Goal: Transaction & Acquisition: Purchase product/service

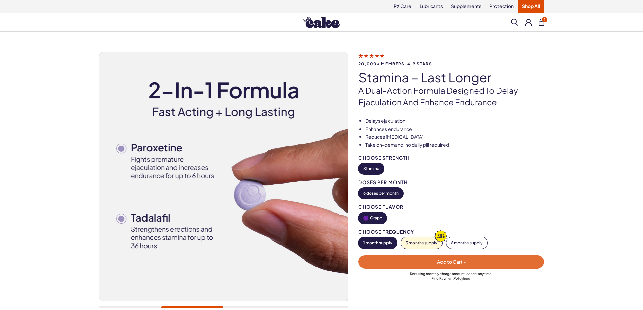
click at [541, 18] on div "Menu Everything For Him For Her RX Care - ES" at bounding box center [322, 23] width 486 height 14
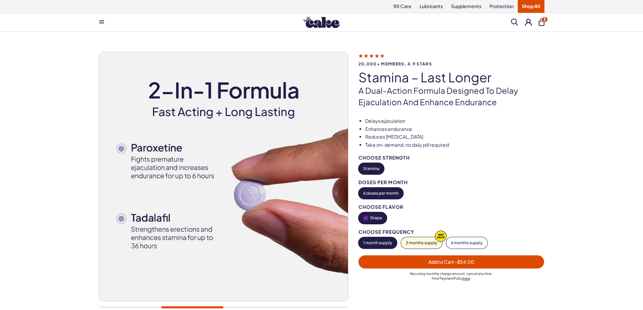
click at [541, 18] on div "Menu Everything For Him For Her RX Care - ES" at bounding box center [322, 23] width 486 height 14
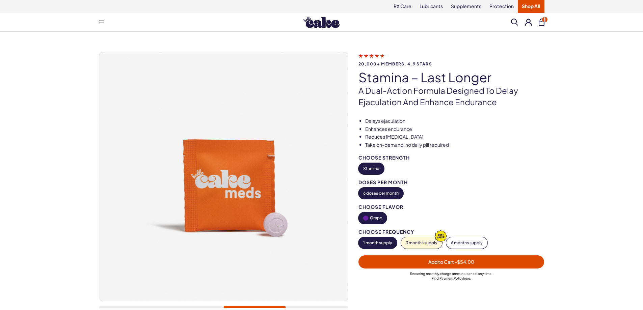
drag, startPoint x: 541, startPoint y: 24, endPoint x: 482, endPoint y: 262, distance: 245.1
click at [483, 263] on span "Add to Cart - $54.00" at bounding box center [452, 262] width 178 height 8
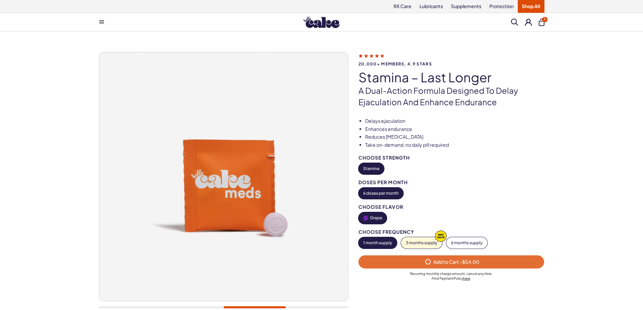
click at [480, 262] on div "Add to Cart - $54.00 Recurring monthly charge amount , cancel any time. Find Pa…" at bounding box center [451, 268] width 186 height 25
click at [479, 262] on div "Add to Cart - $54.00 Recurring monthly charge amount , cancel any time. Find Pa…" at bounding box center [451, 268] width 186 height 25
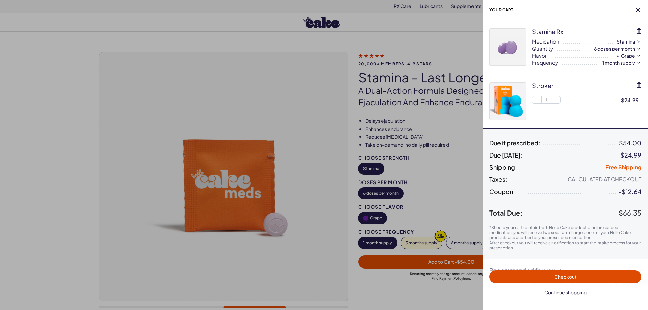
click at [516, 275] on span "Checkout" at bounding box center [565, 277] width 144 height 8
click at [515, 274] on span "Checkout" at bounding box center [565, 277] width 144 height 8
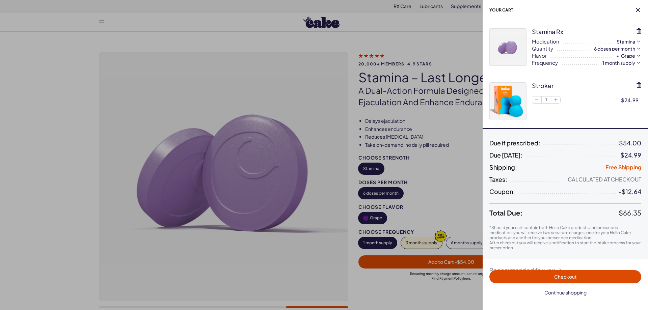
click at [511, 281] on span "Checkout" at bounding box center [565, 277] width 144 height 8
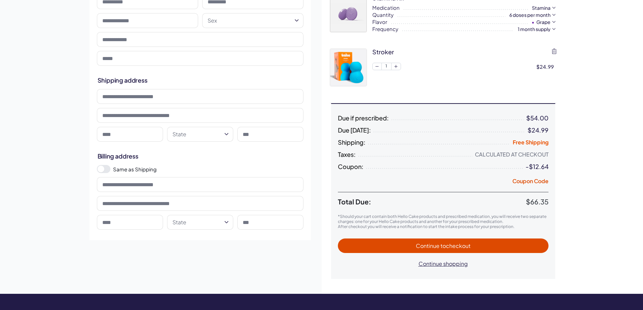
scroll to position [158, 0]
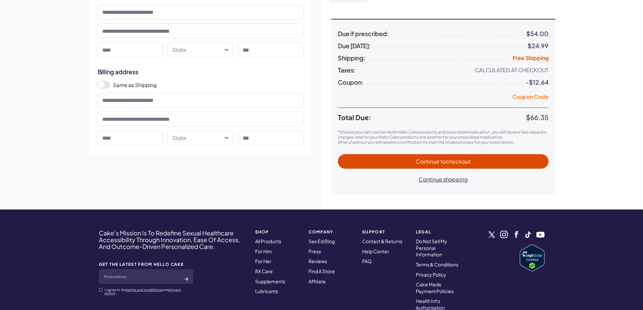
click at [537, 93] on button "Coupon Code" at bounding box center [530, 97] width 36 height 9
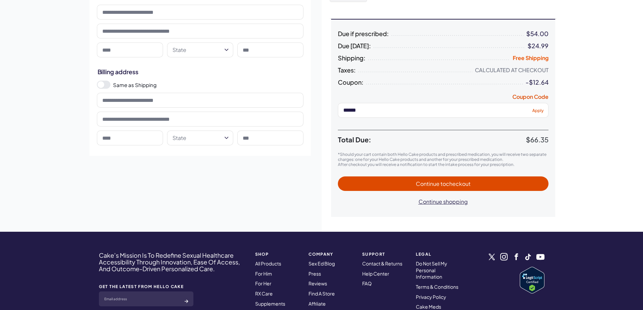
type input "******"
click at [534, 112] on span "Apply" at bounding box center [537, 110] width 11 height 5
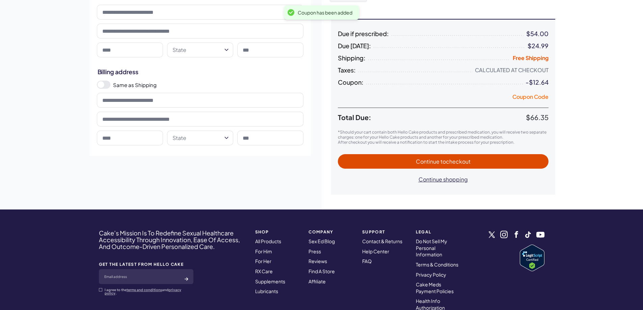
click at [534, 93] on button "Coupon Code" at bounding box center [530, 97] width 36 height 9
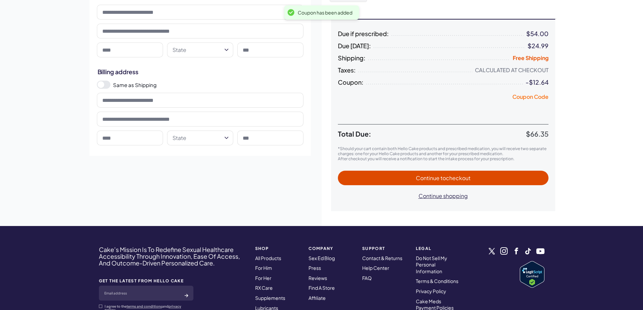
click at [530, 95] on button "Coupon Code" at bounding box center [530, 97] width 36 height 9
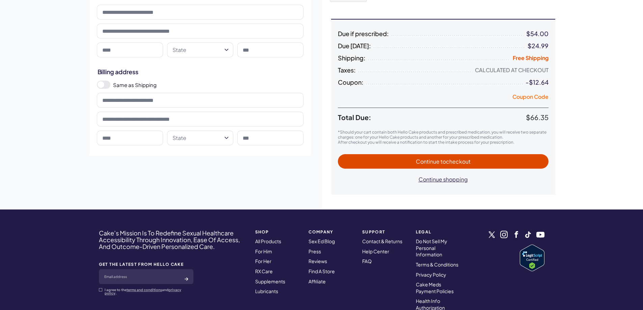
click at [520, 99] on button "Coupon Code" at bounding box center [530, 97] width 36 height 9
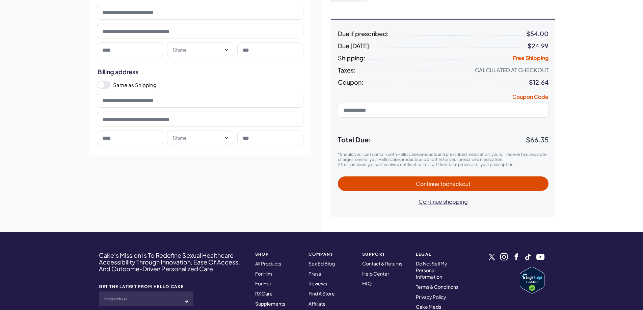
click at [445, 105] on input at bounding box center [443, 110] width 211 height 15
click at [539, 111] on span "Apply" at bounding box center [537, 110] width 11 height 5
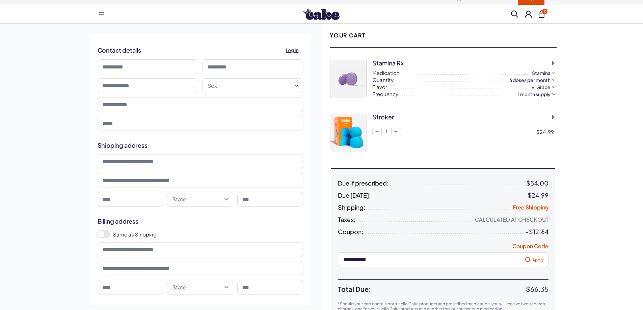
scroll to position [0, 0]
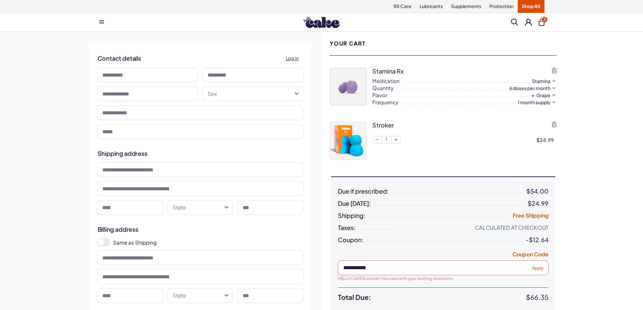
drag, startPoint x: 402, startPoint y: 268, endPoint x: 354, endPoint y: 267, distance: 48.3
click at [307, 269] on div "**********" at bounding box center [322, 211] width 486 height 358
paste input
type input "******"
click at [539, 266] on span "Apply" at bounding box center [537, 267] width 11 height 5
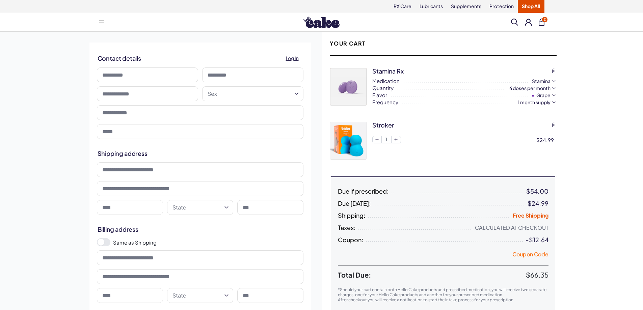
click at [528, 258] on button "Coupon Code" at bounding box center [530, 255] width 36 height 9
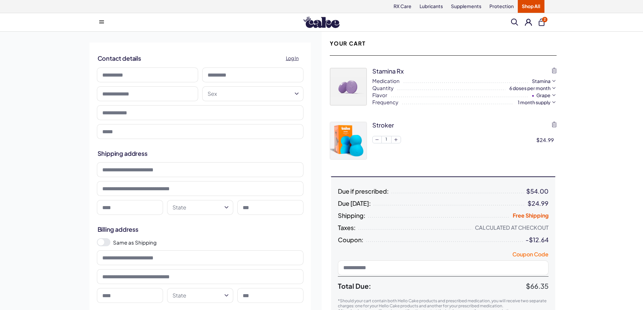
click at [526, 253] on button "Coupon Code" at bounding box center [530, 255] width 36 height 9
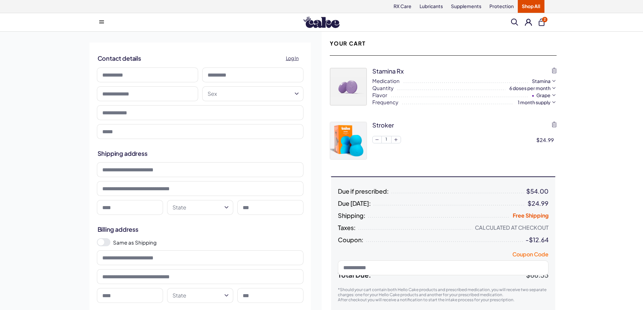
click at [521, 253] on button "Coupon Code" at bounding box center [530, 255] width 36 height 9
click at [450, 260] on div "Coupon Code" at bounding box center [443, 266] width 211 height 34
click at [447, 266] on input at bounding box center [443, 268] width 211 height 15
paste input "******"
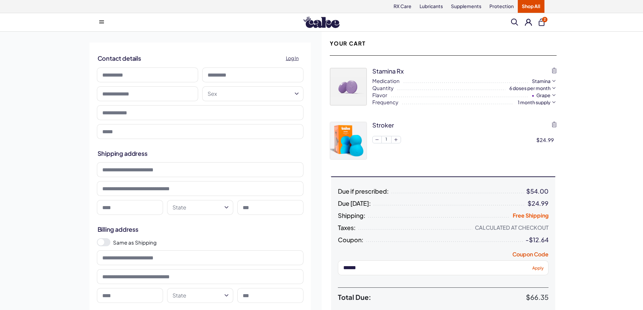
click at [519, 262] on input "******" at bounding box center [443, 268] width 211 height 15
type input "******"
click at [521, 259] on button "Coupon Code" at bounding box center [530, 255] width 36 height 9
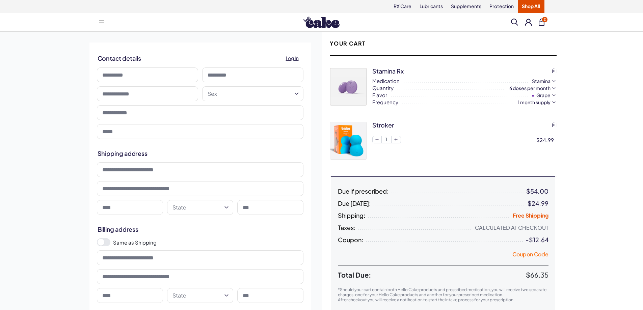
click at [531, 258] on button "Coupon Code" at bounding box center [530, 255] width 36 height 9
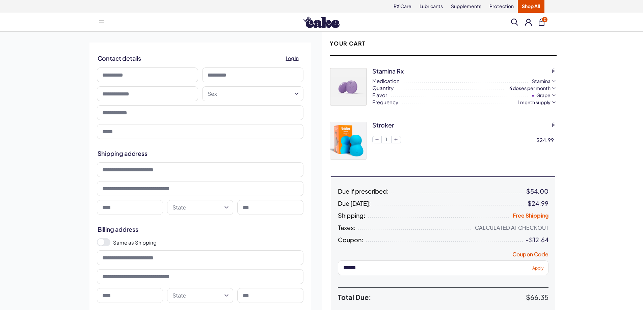
type input "******"
click at [540, 265] on button "Apply" at bounding box center [538, 268] width 17 height 8
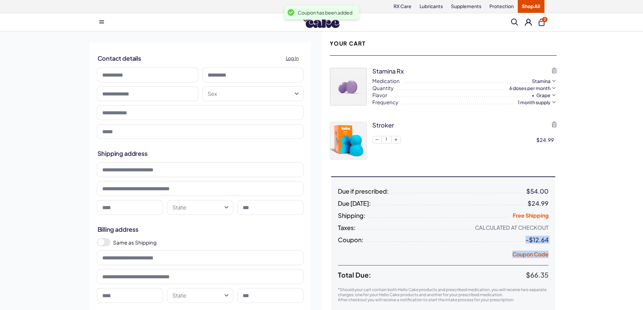
drag, startPoint x: 509, startPoint y: 240, endPoint x: 629, endPoint y: 247, distance: 120.7
click at [643, 247] on html "RX Care Lubricants Supplements Protection Shop All Menu Everything For Him For …" at bounding box center [321, 290] width 643 height 580
